Goal: Information Seeking & Learning: Learn about a topic

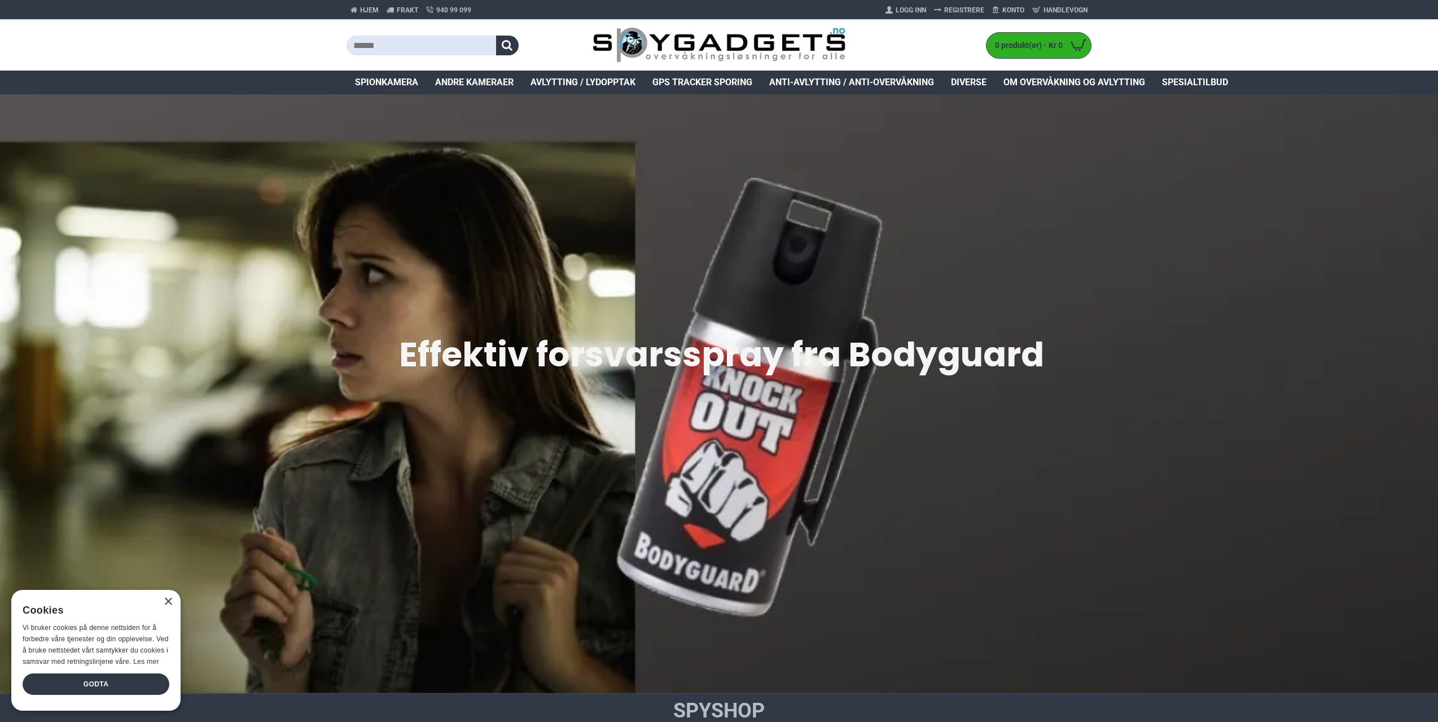
click at [593, 84] on span "Avlytting / Lydopptak" at bounding box center [583, 83] width 105 height 14
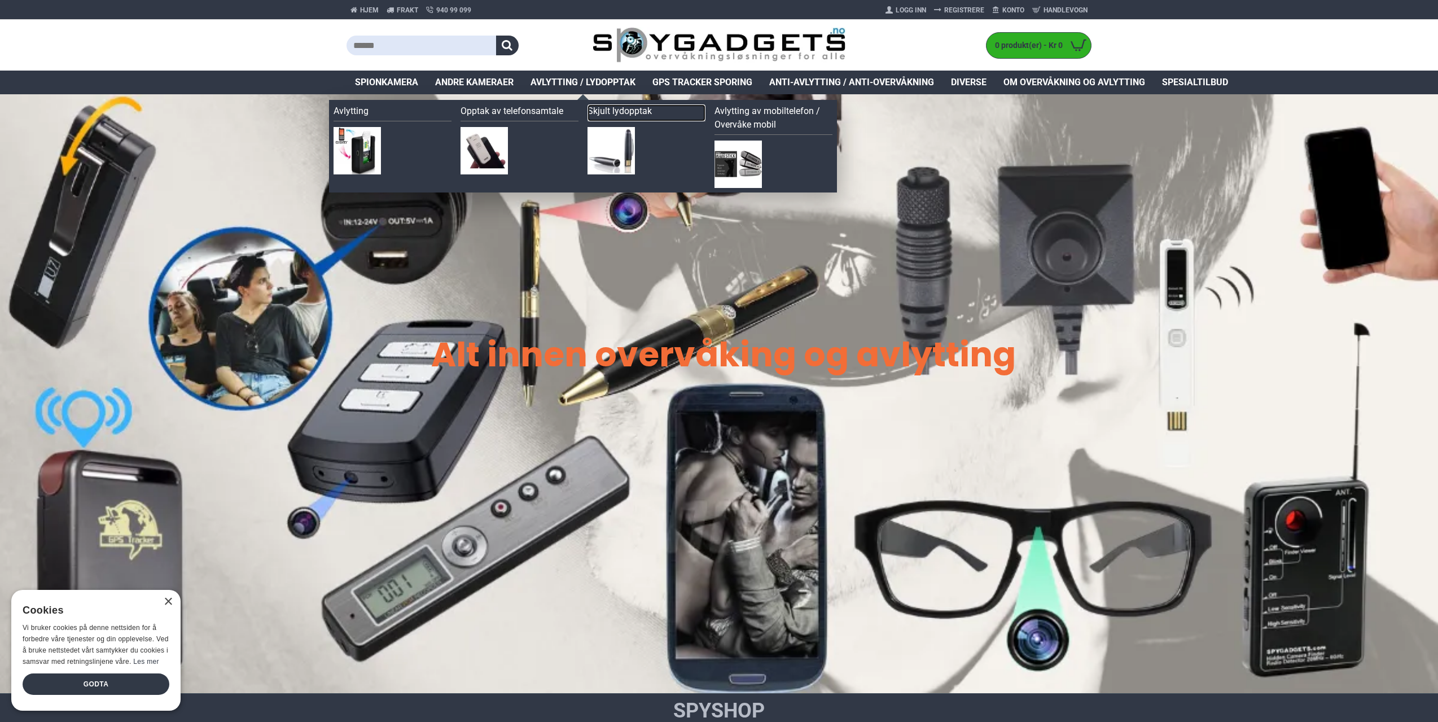
click at [631, 111] on link "Skjult lydopptak" at bounding box center [647, 112] width 118 height 17
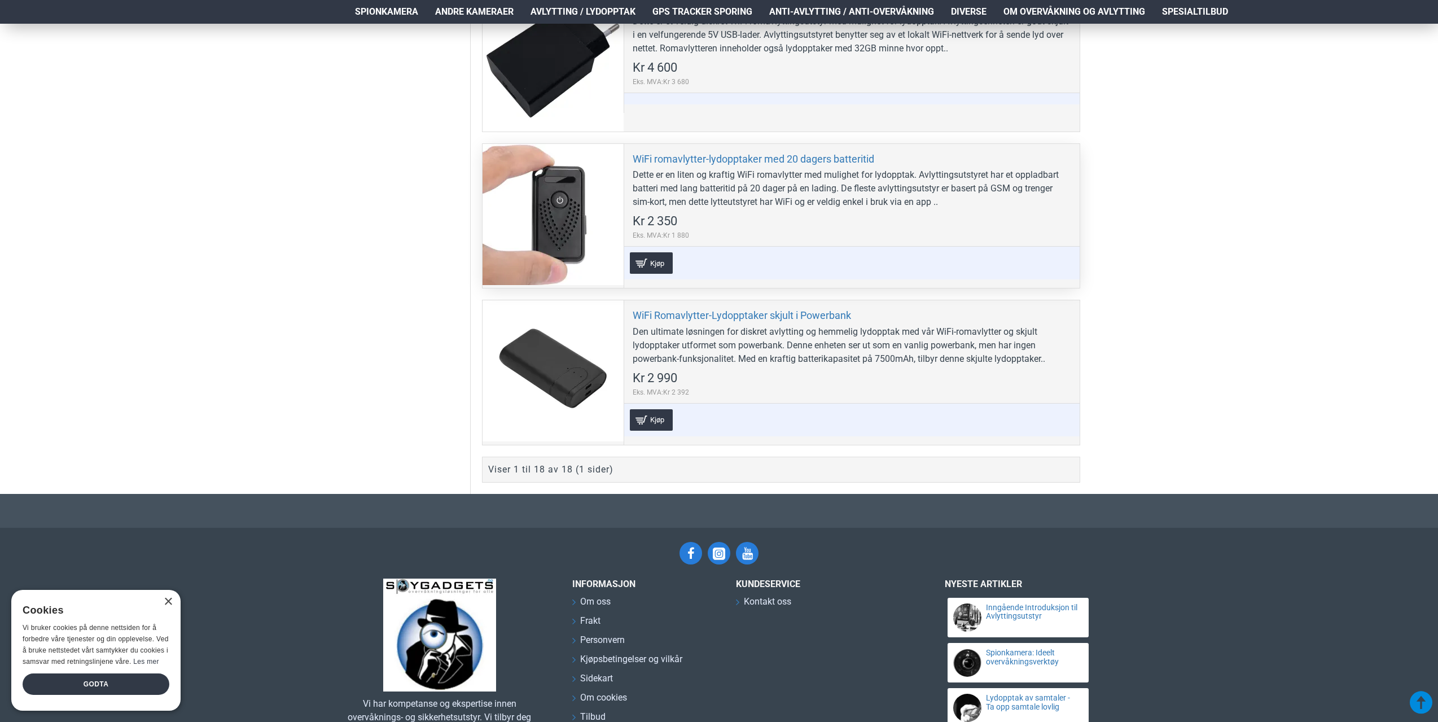
scroll to position [2766, 0]
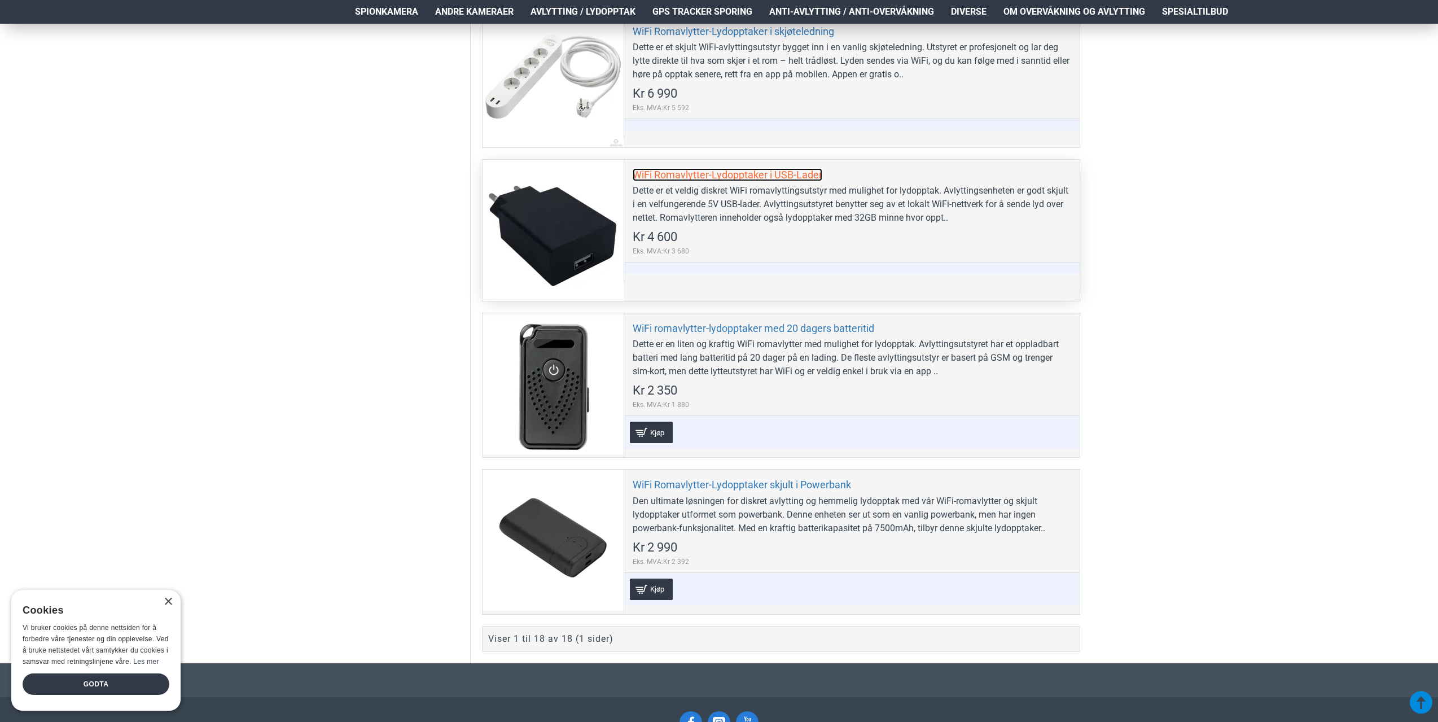
click at [710, 174] on link "WiFi Romavlytter-Lydopptaker i USB-Lader" at bounding box center [728, 174] width 190 height 13
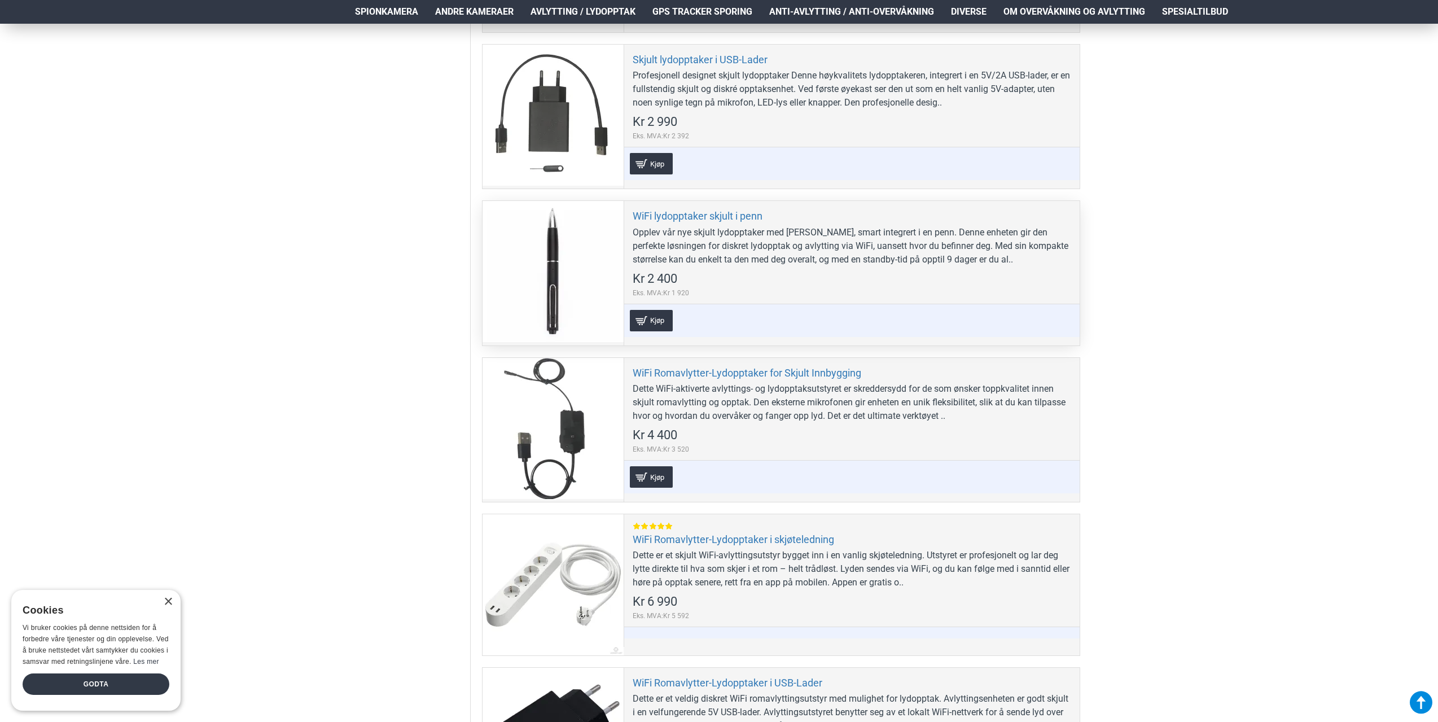
scroll to position [2201, 0]
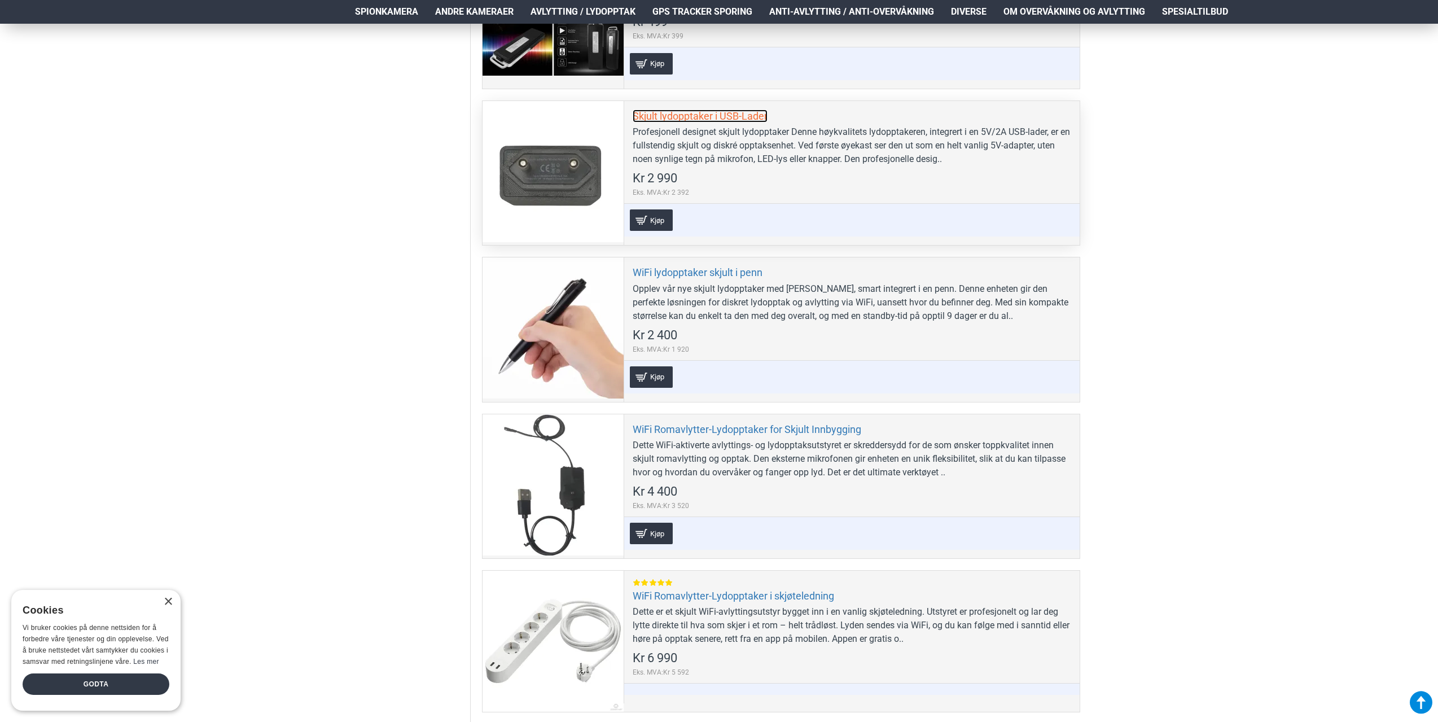
click at [700, 117] on link "Skjult lydopptaker i USB-Lader" at bounding box center [700, 115] width 135 height 13
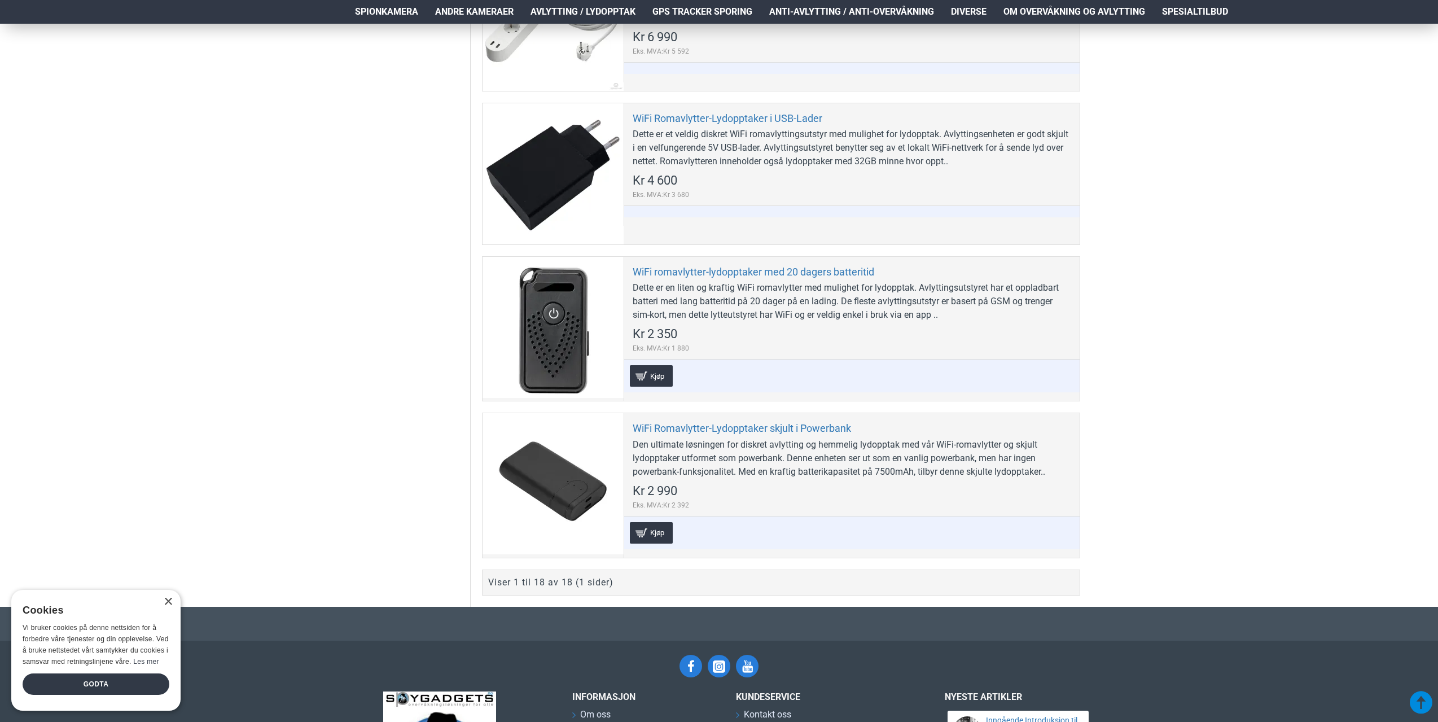
scroll to position [2879, 0]
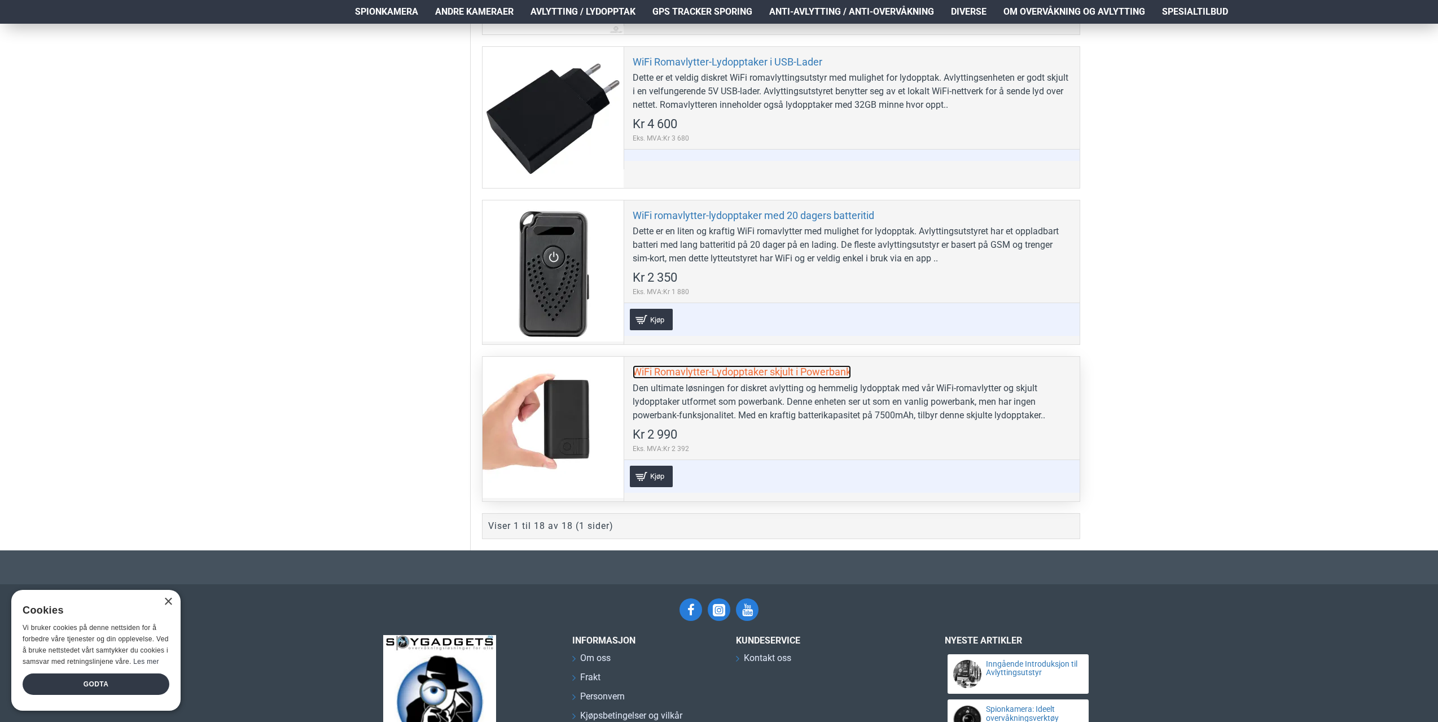
click at [765, 370] on link "WiFi Romavlytter-Lydopptaker skjult i Powerbank" at bounding box center [742, 371] width 218 height 13
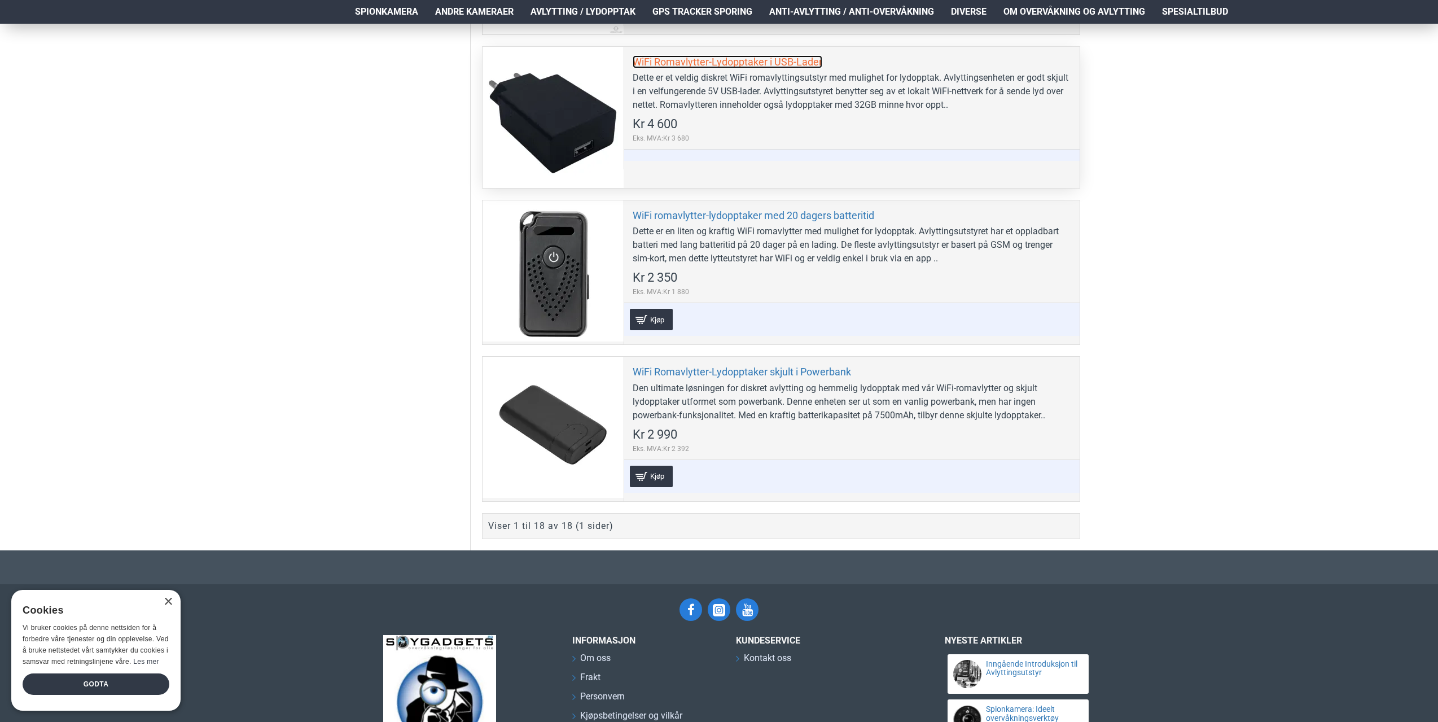
click at [725, 65] on link "WiFi Romavlytter-Lydopptaker i USB-Lader" at bounding box center [728, 61] width 190 height 13
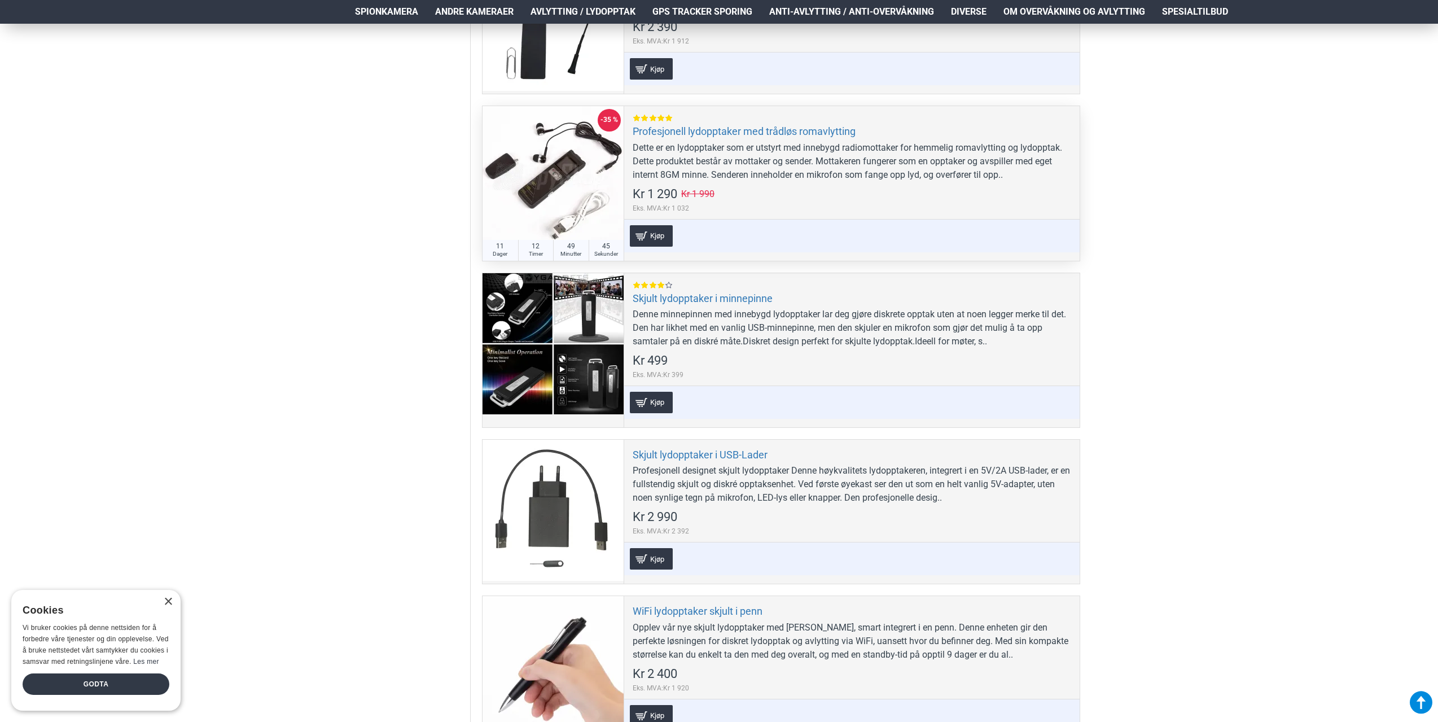
scroll to position [1750, 0]
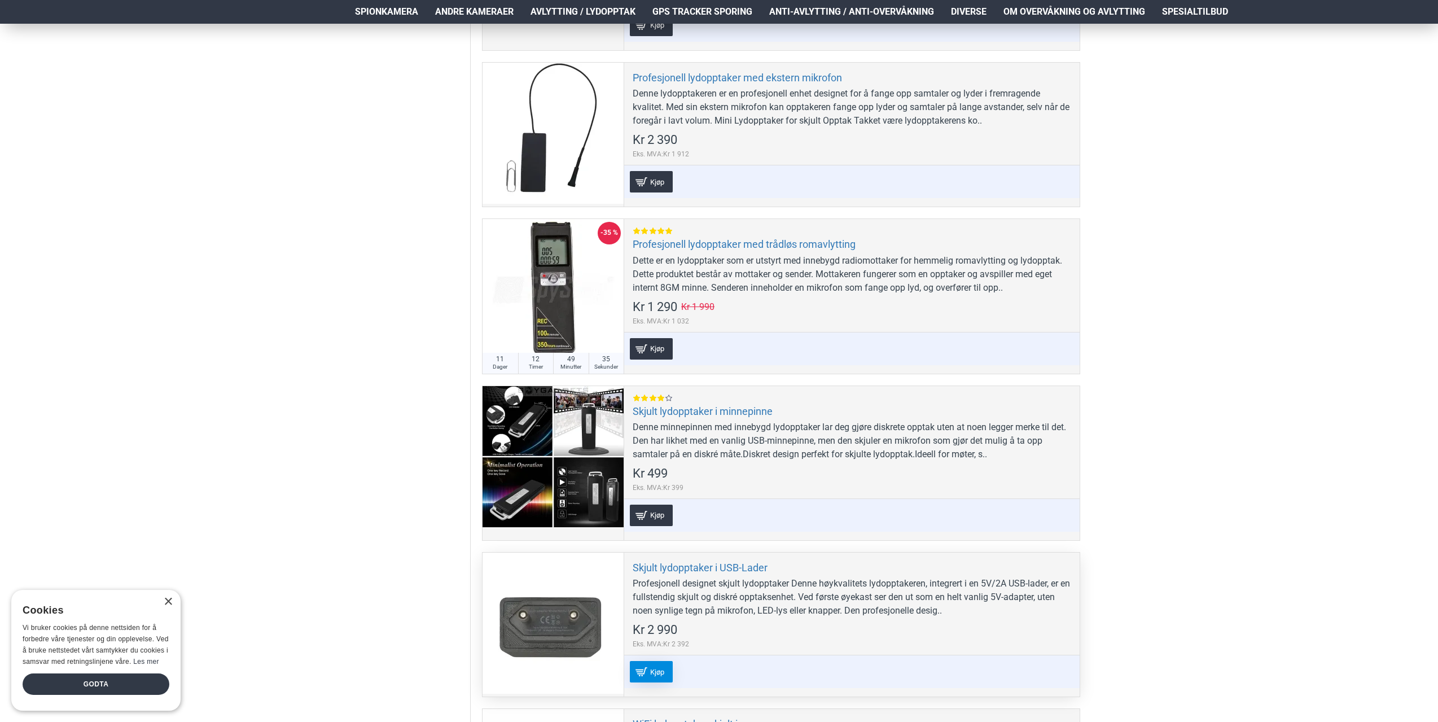
click at [656, 669] on span "Kjøp" at bounding box center [657, 671] width 20 height 7
click at [704, 567] on link "Skjult lydopptaker i USB-Lader" at bounding box center [700, 567] width 135 height 13
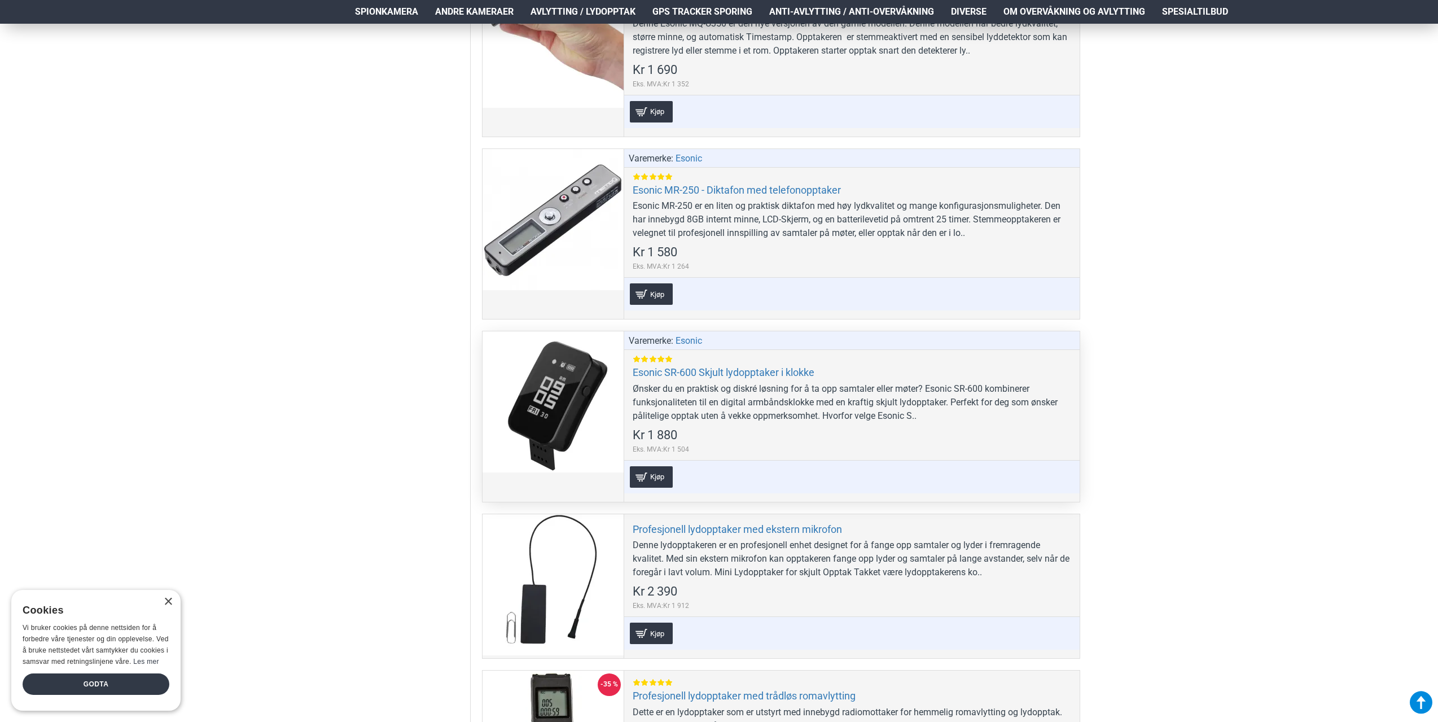
scroll to position [1242, 0]
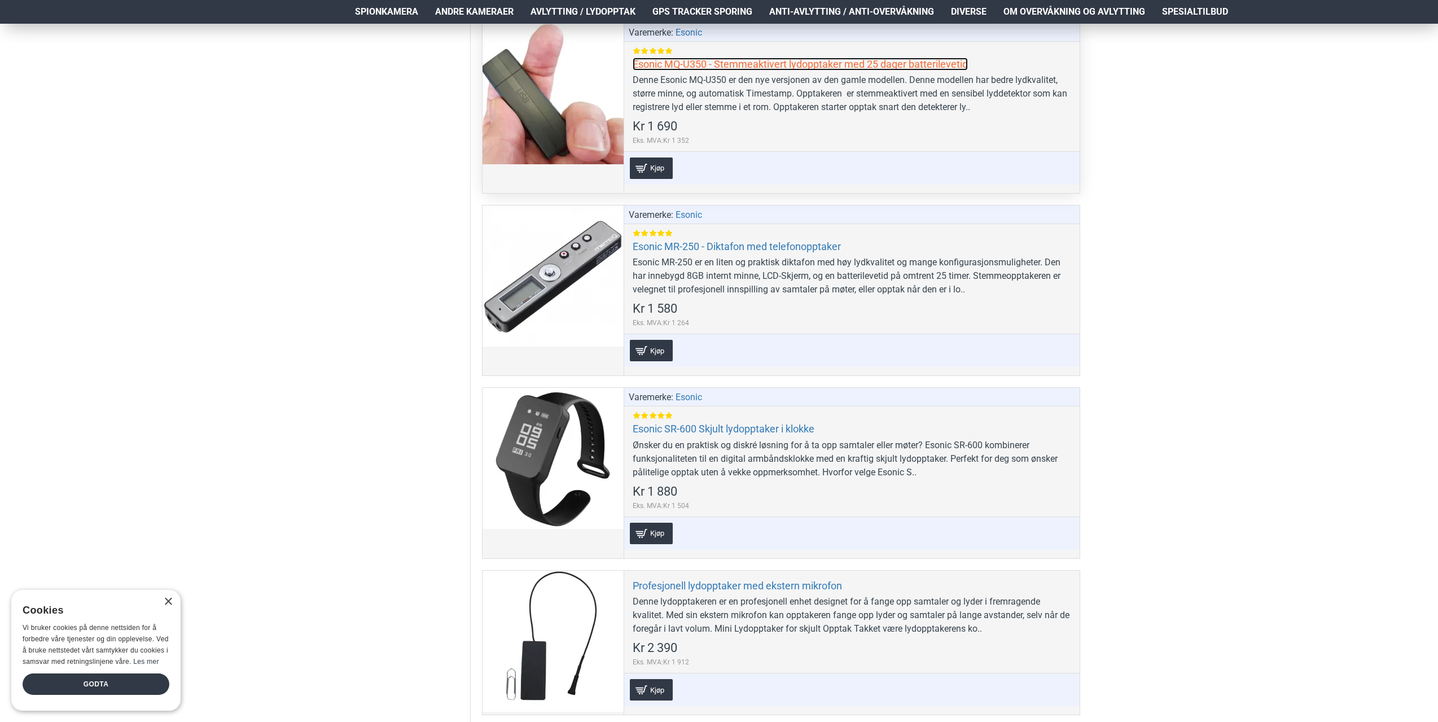
click at [710, 60] on link "Esonic MQ-U350 - Stemmeaktivert lydopptaker med 25 dager batterilevetid" at bounding box center [800, 64] width 335 height 13
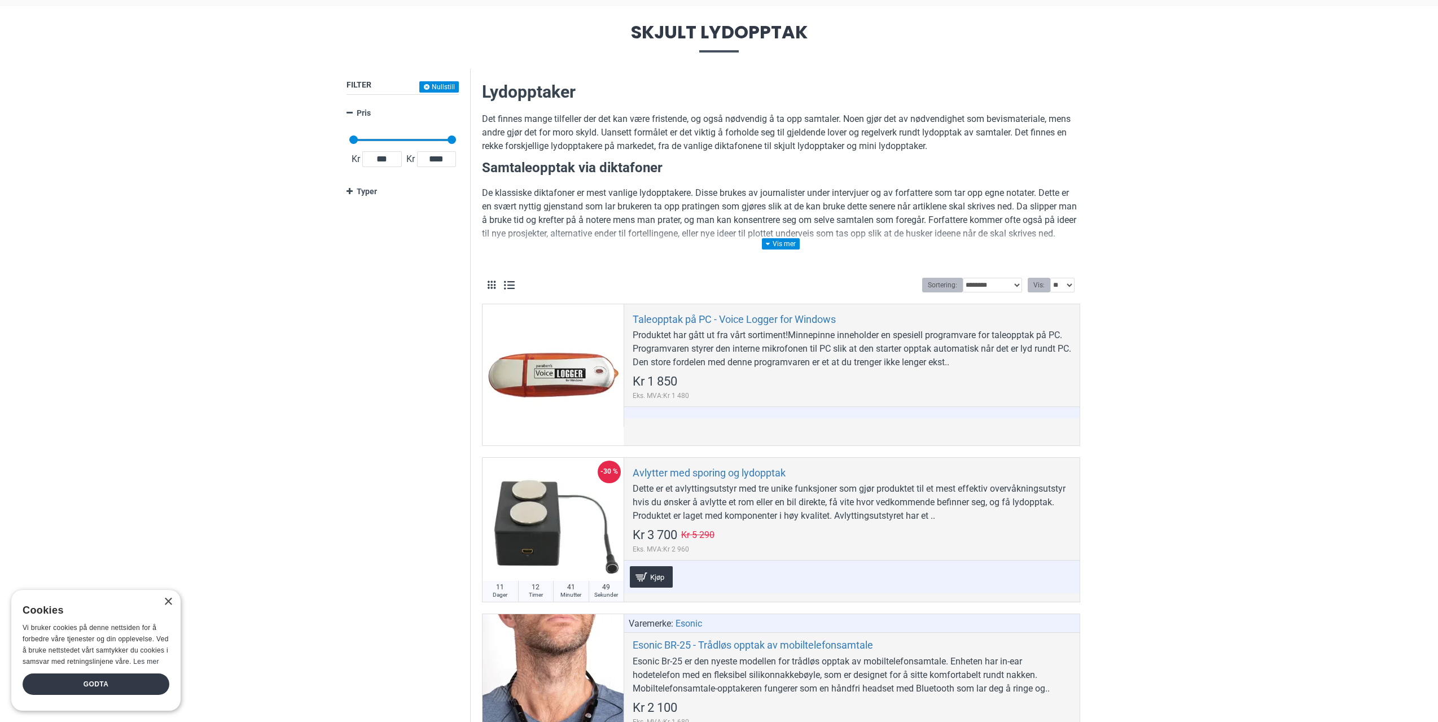
scroll to position [56, 0]
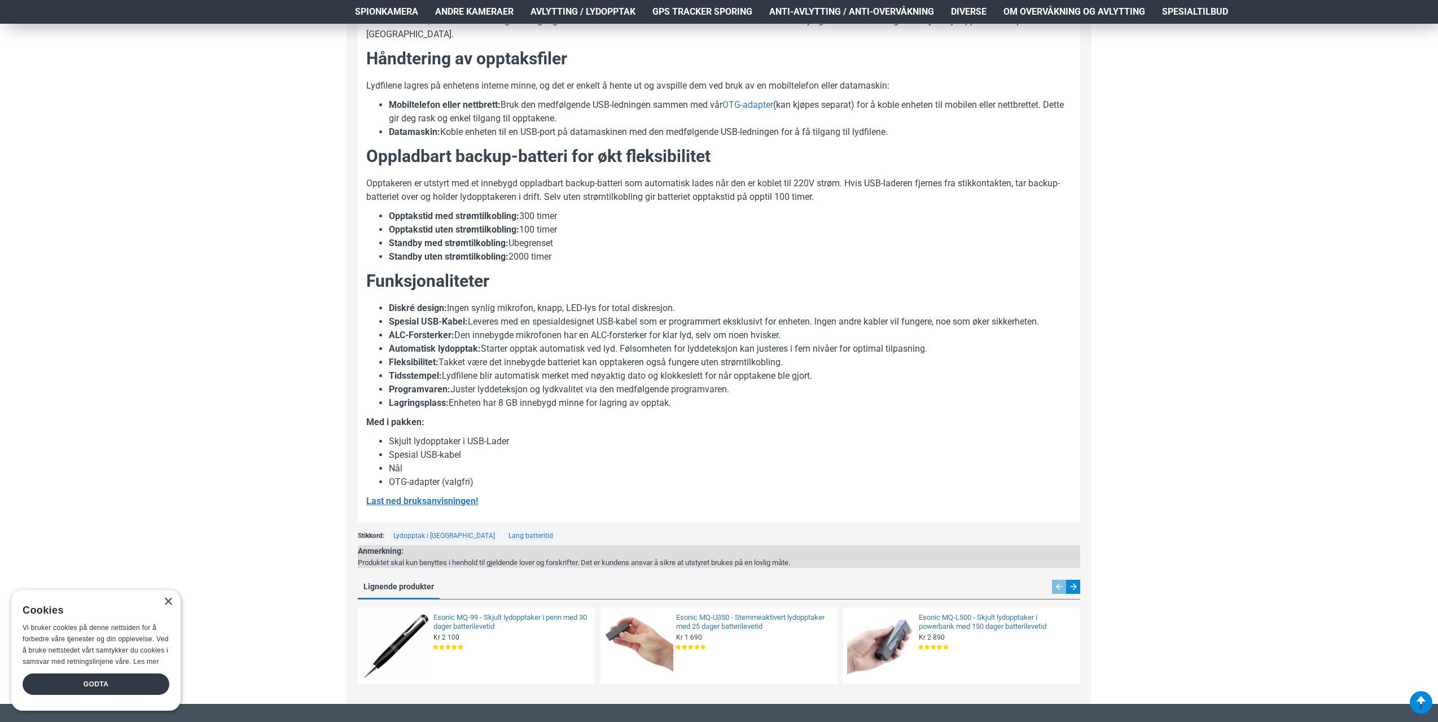
scroll to position [734, 0]
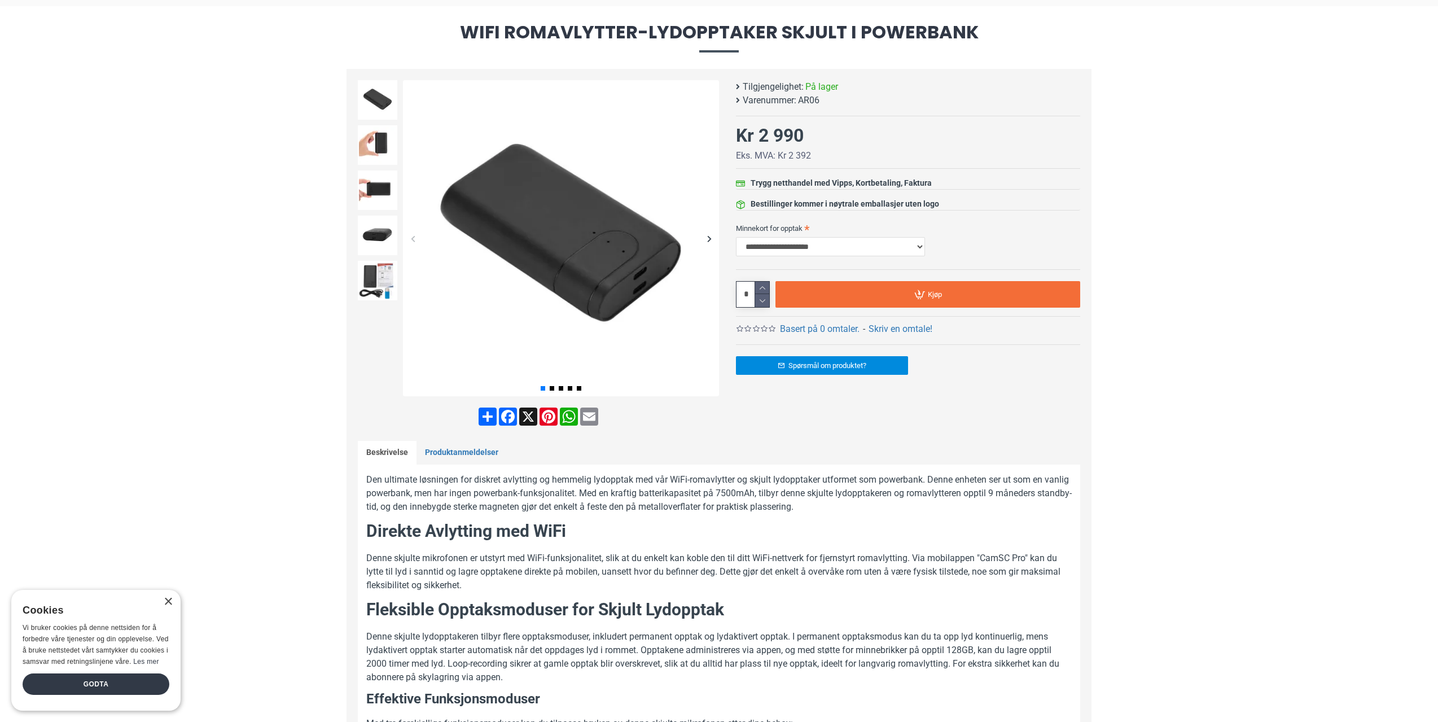
scroll to position [169, 0]
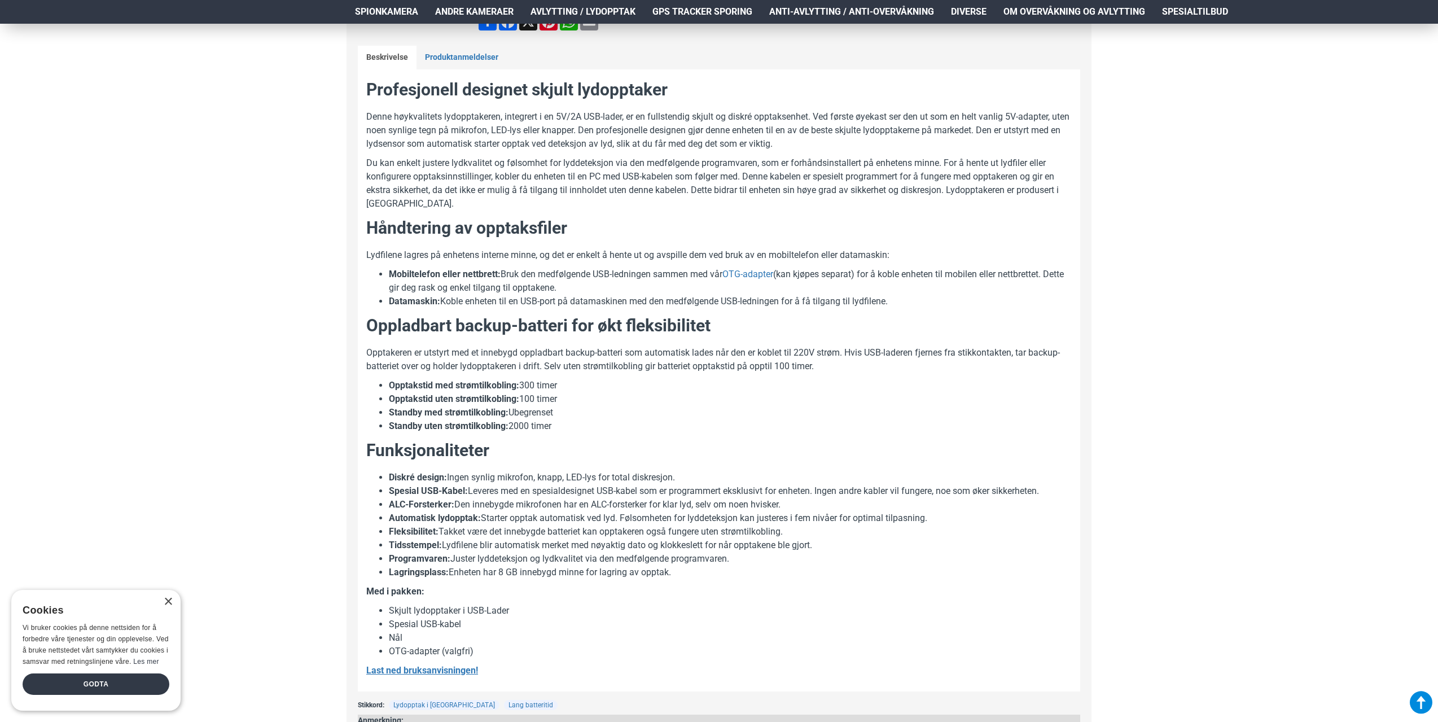
scroll to position [621, 0]
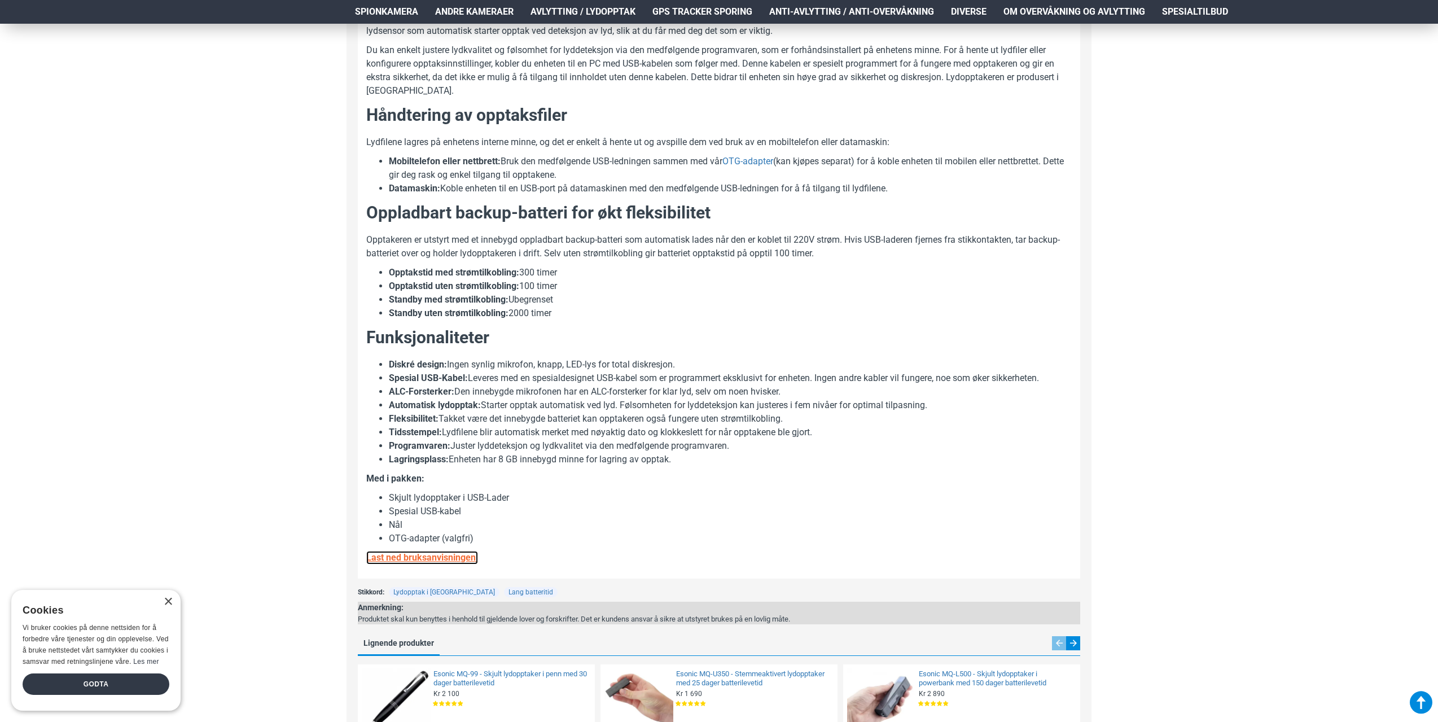
click at [436, 556] on strong "Last ned bruksanvisningen!" at bounding box center [422, 557] width 112 height 11
click at [427, 557] on strong "Last ned bruksanvisningen!" at bounding box center [422, 557] width 112 height 11
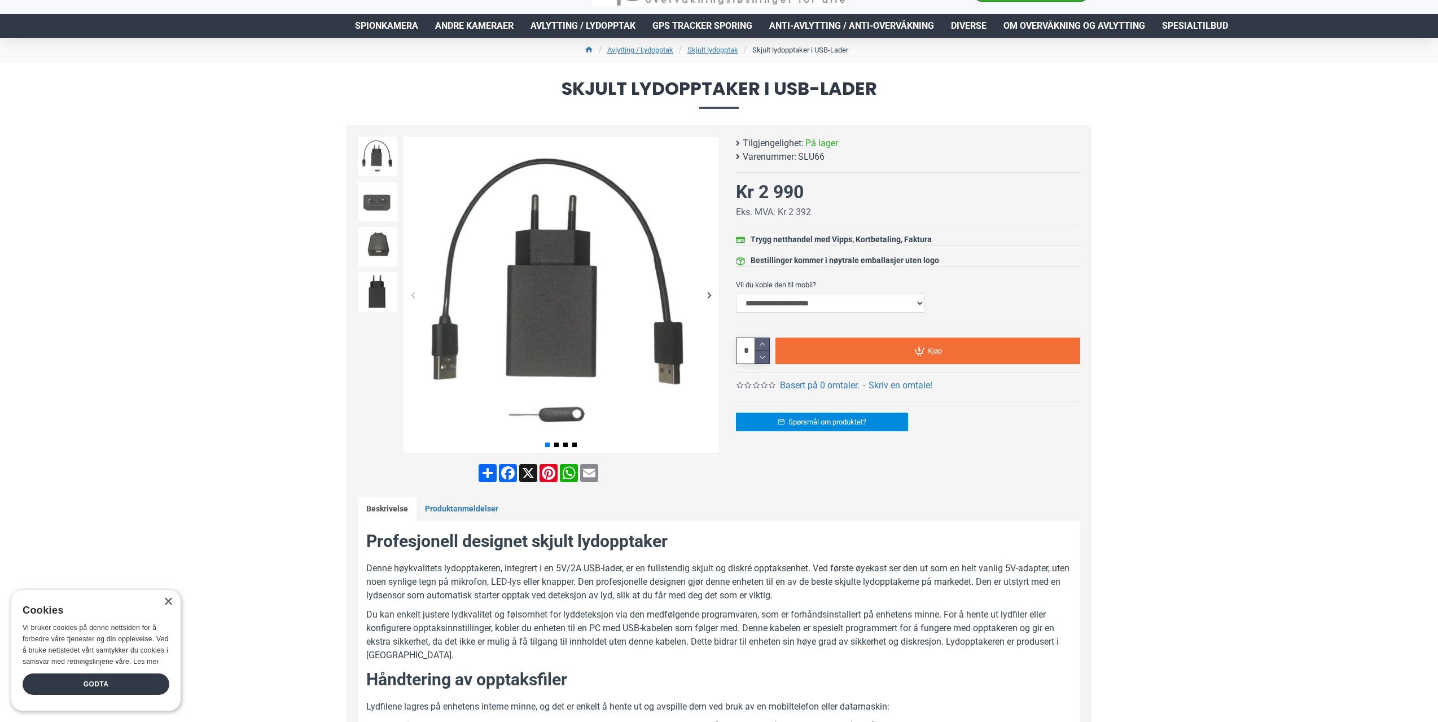
scroll to position [0, 0]
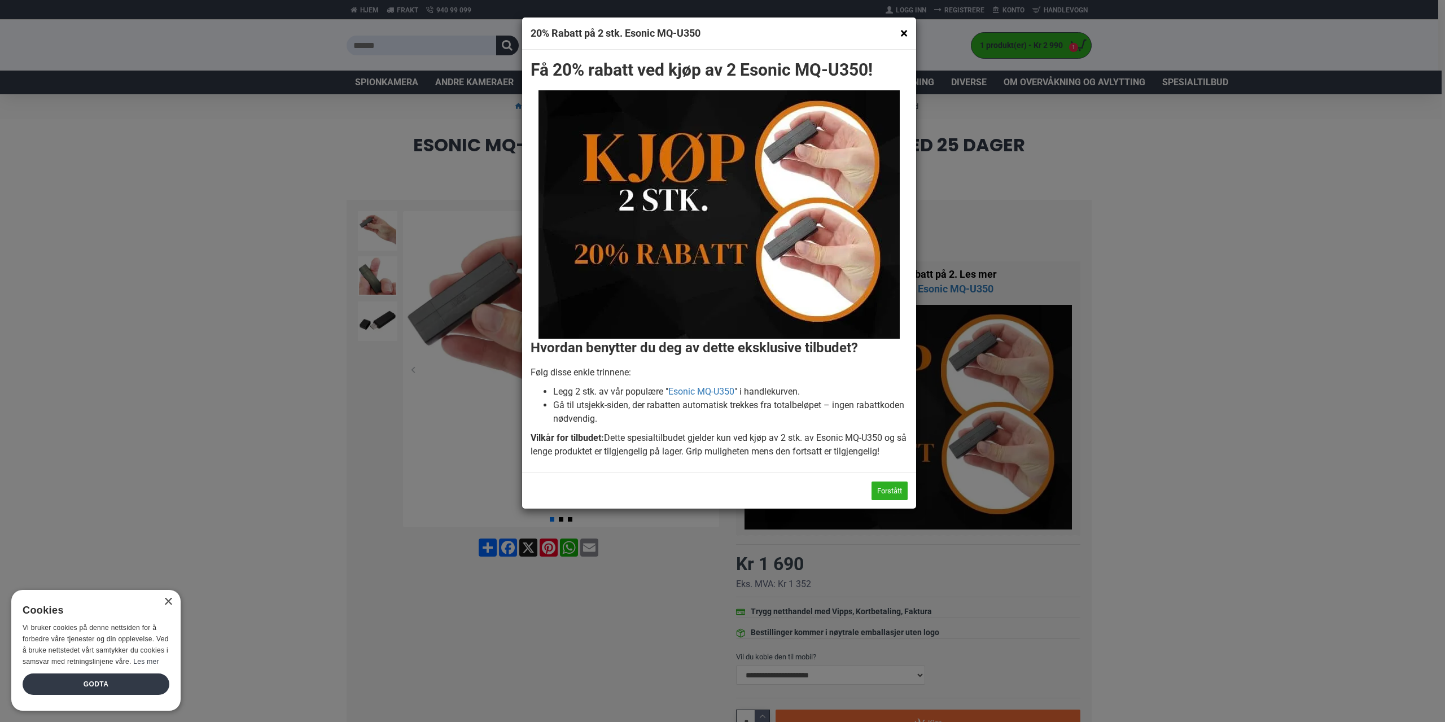
click at [900, 30] on button "×" at bounding box center [903, 33] width 7 height 14
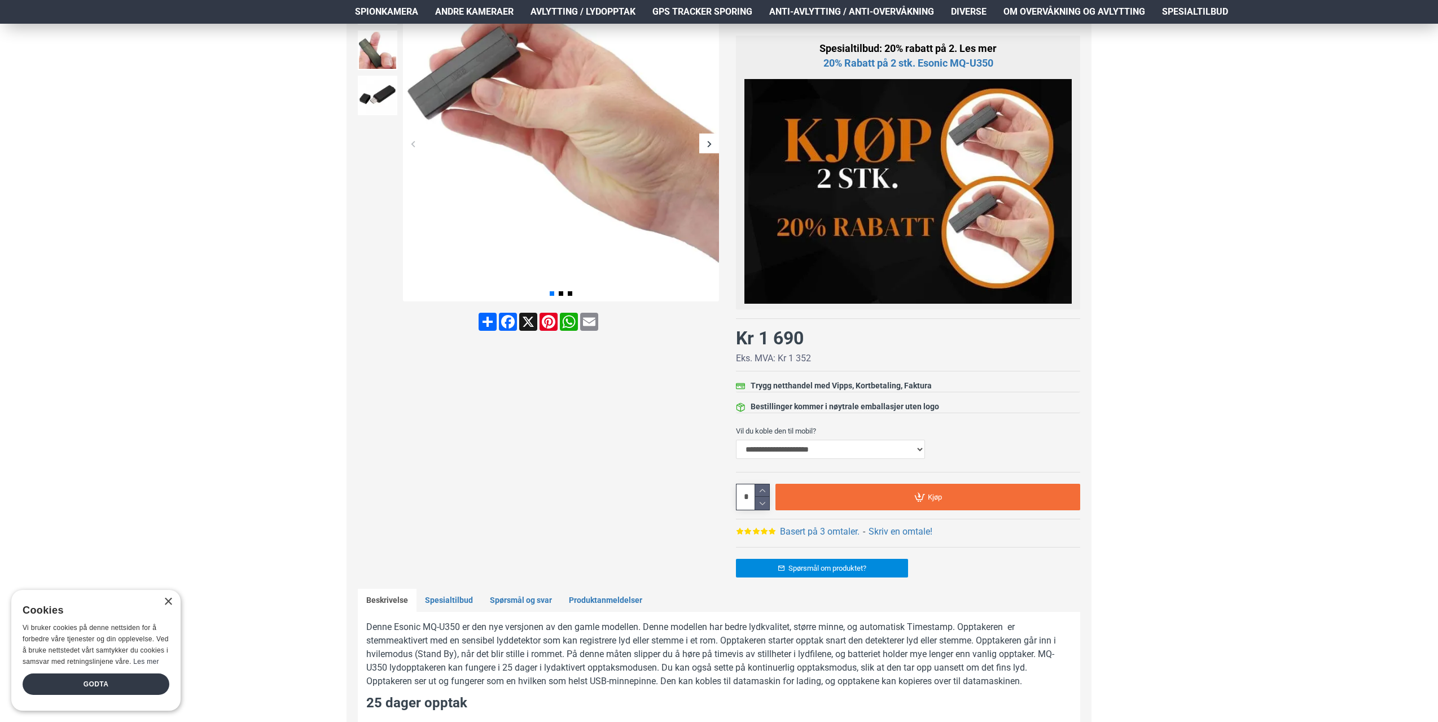
scroll to position [282, 0]
